Goal: Task Accomplishment & Management: Manage account settings

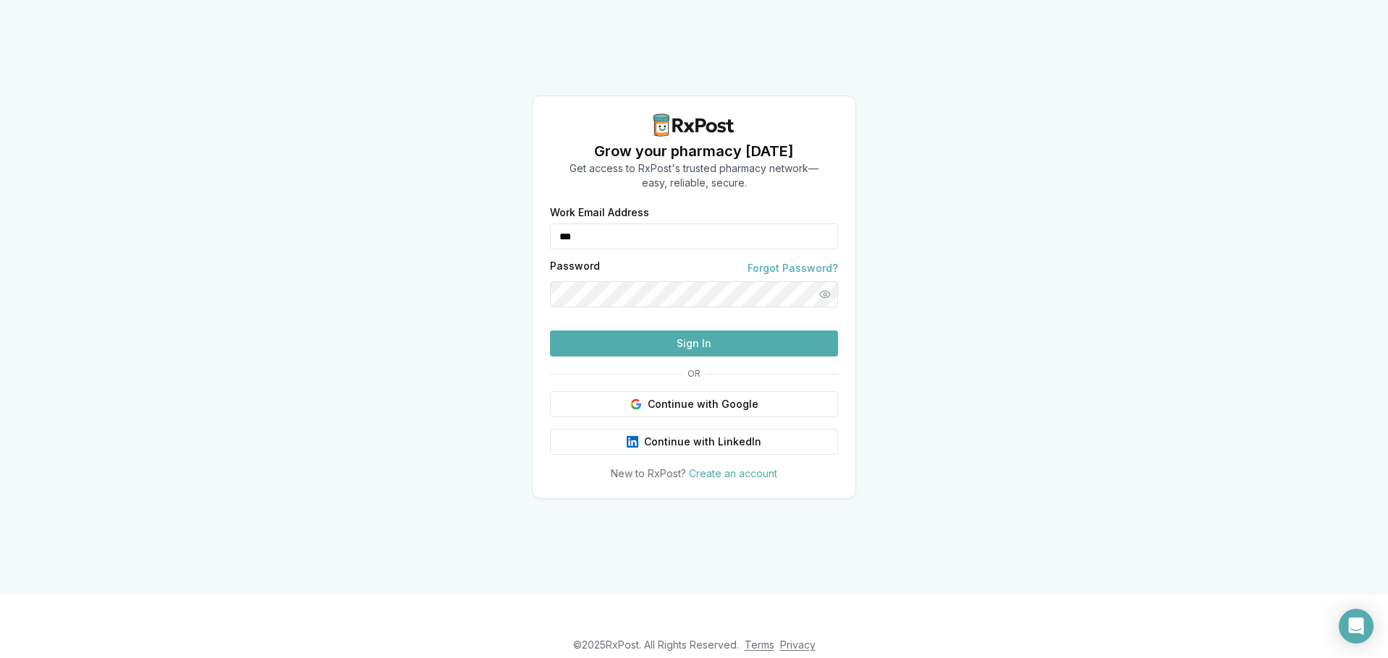
type input "**********"
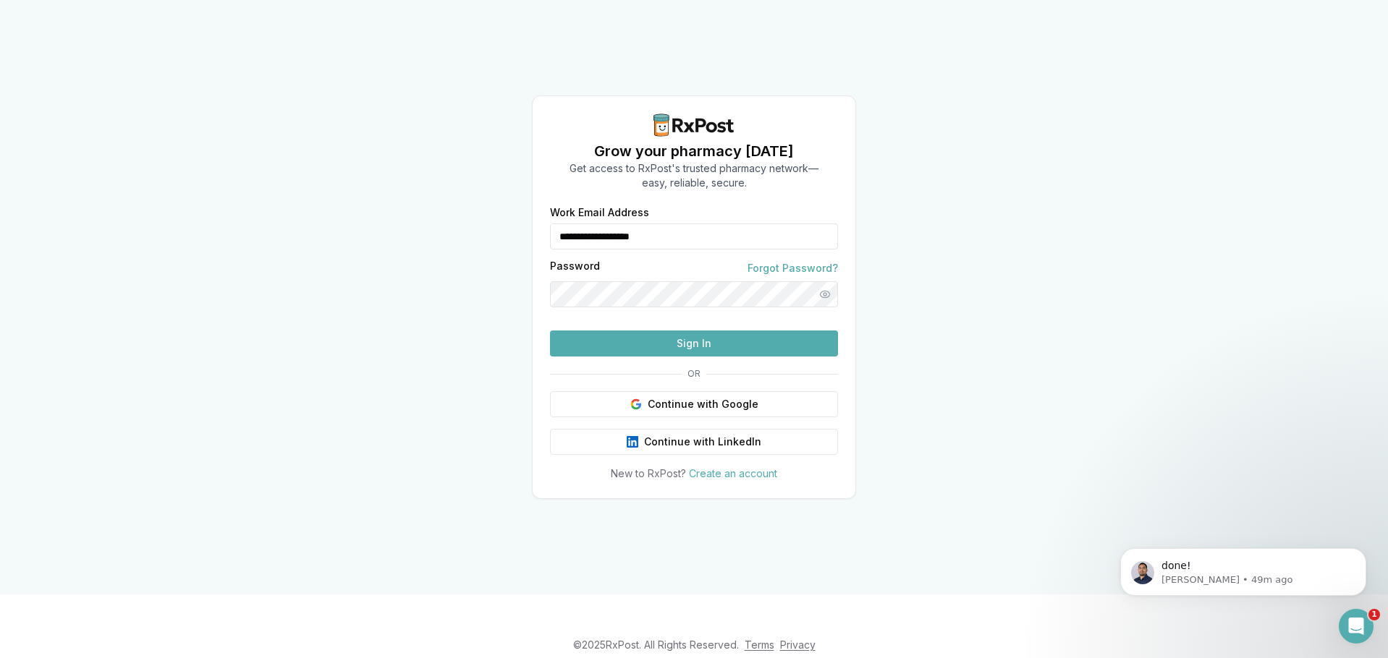
click at [661, 357] on button "Sign In" at bounding box center [694, 344] width 288 height 26
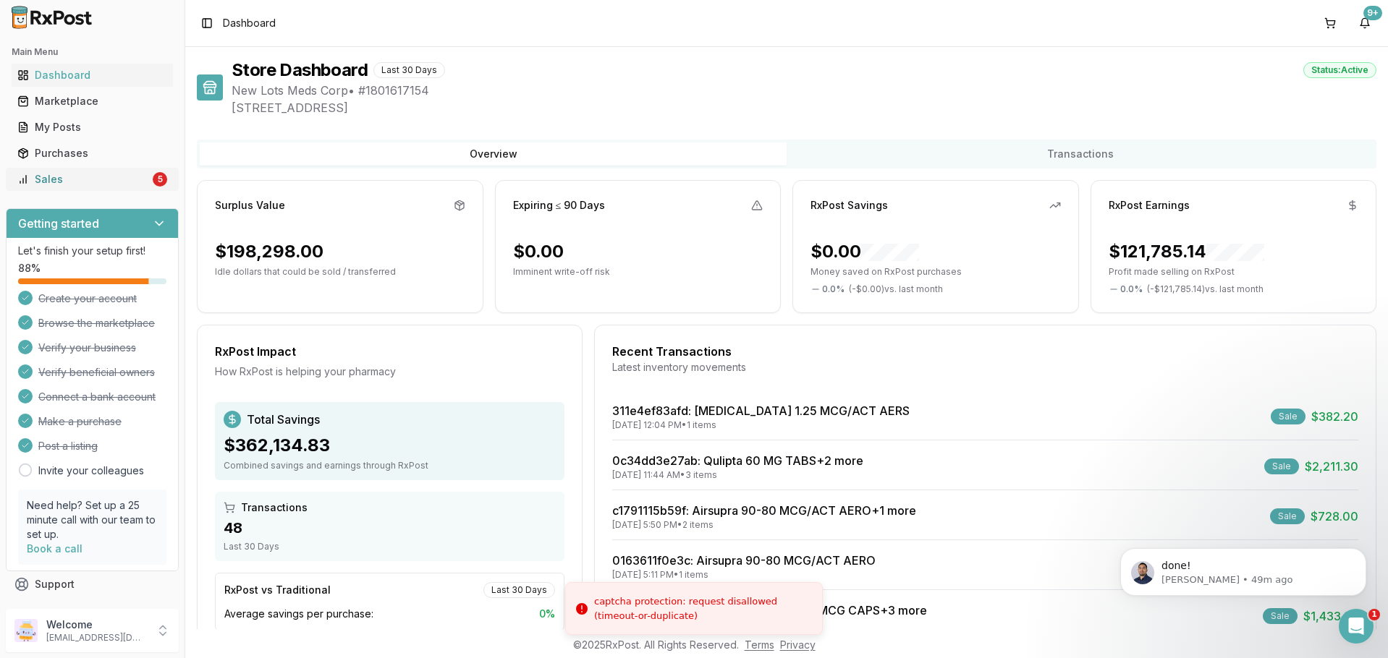
click at [61, 180] on div "Sales" at bounding box center [83, 179] width 132 height 14
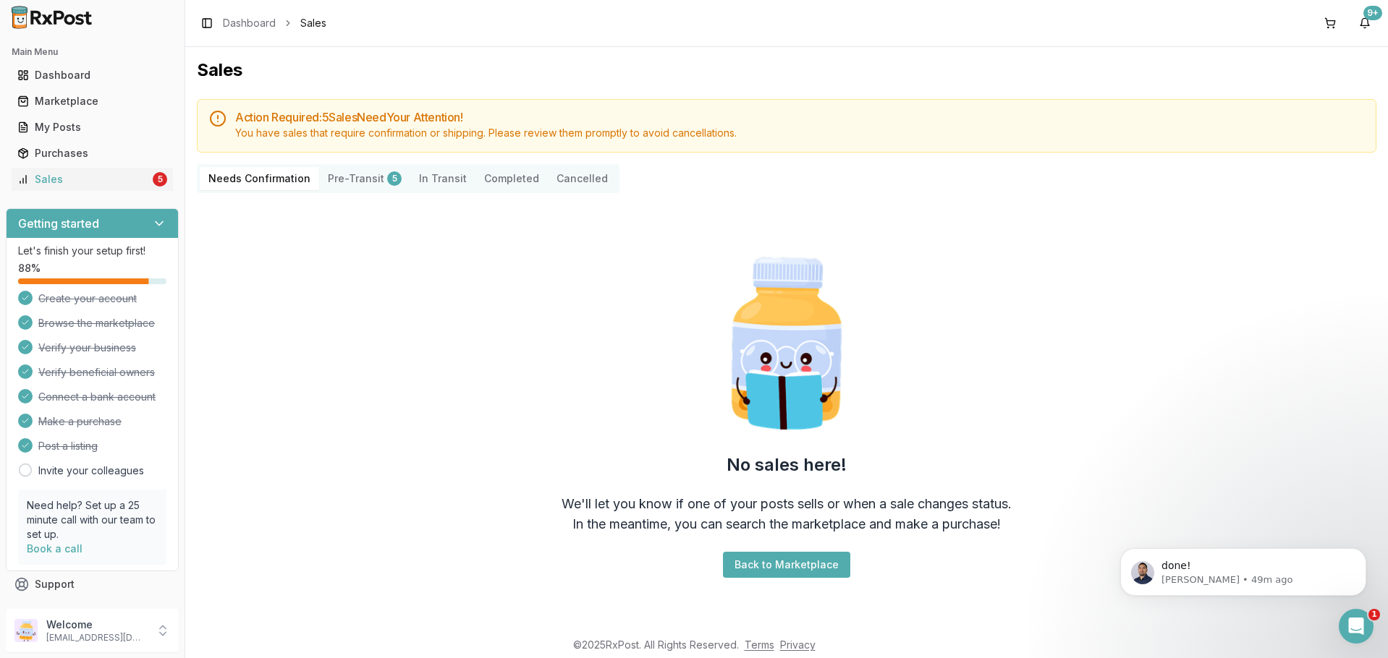
click at [365, 183] on button "Pre-Transit 5" at bounding box center [364, 178] width 91 height 23
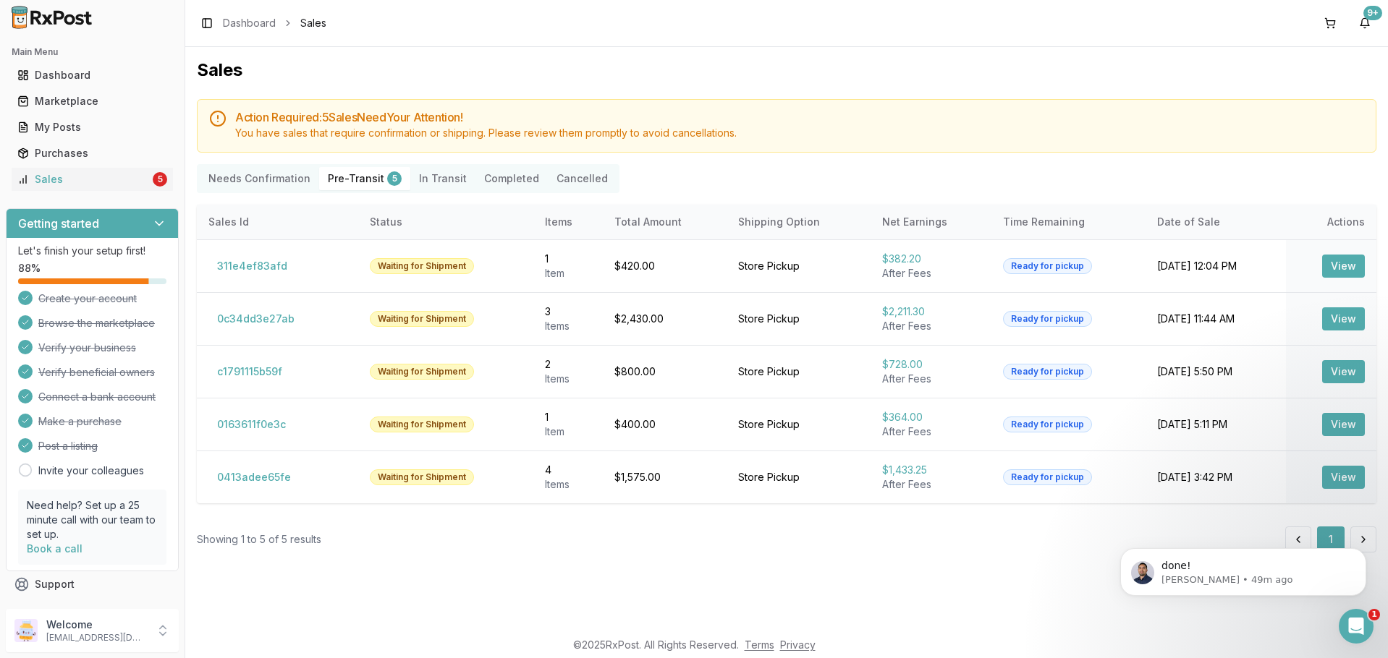
click at [268, 178] on Confirmation "Needs Confirmation" at bounding box center [259, 178] width 119 height 23
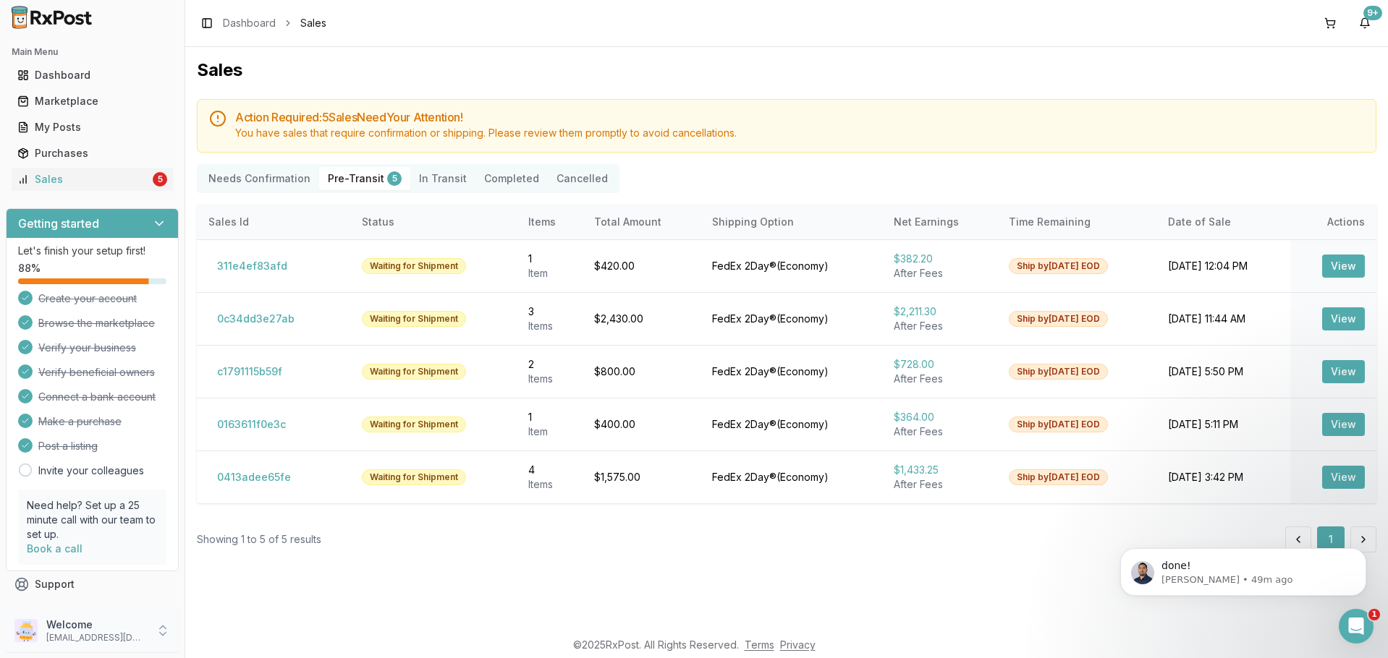
click at [69, 619] on p "Welcome" at bounding box center [96, 625] width 101 height 14
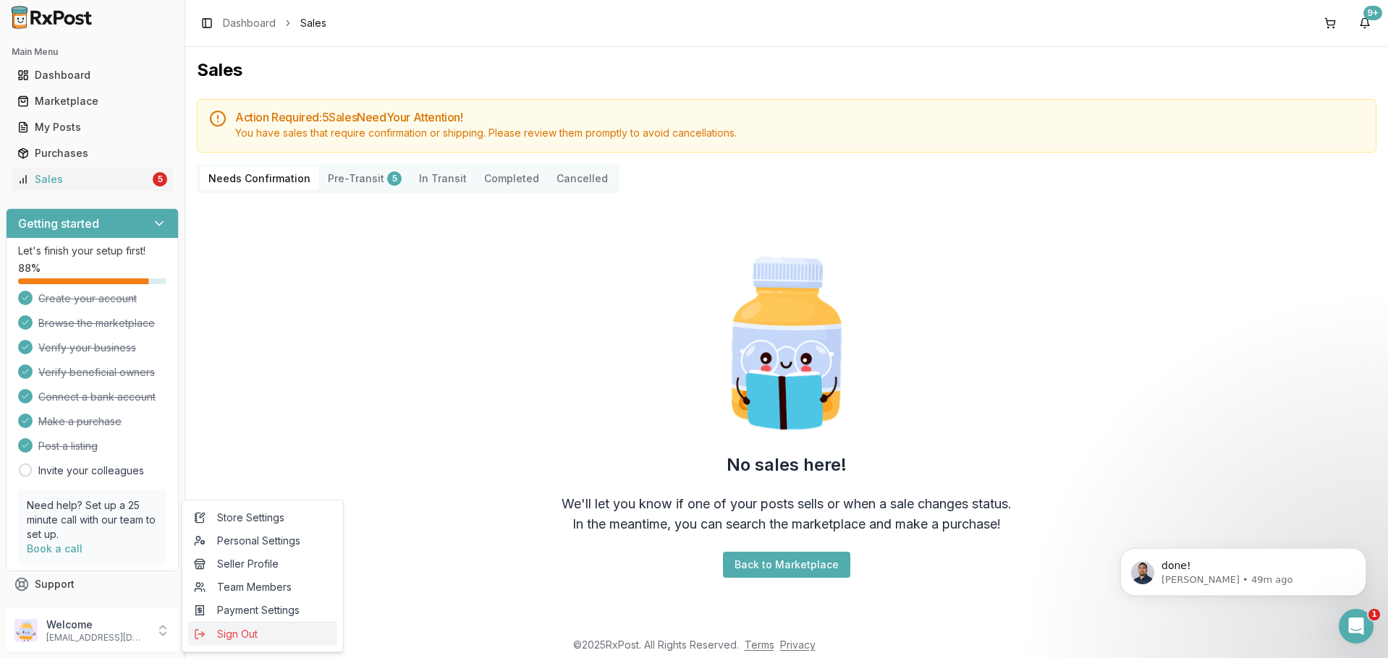
click at [224, 634] on span "Sign Out" at bounding box center [262, 634] width 137 height 14
